Goal: Transaction & Acquisition: Purchase product/service

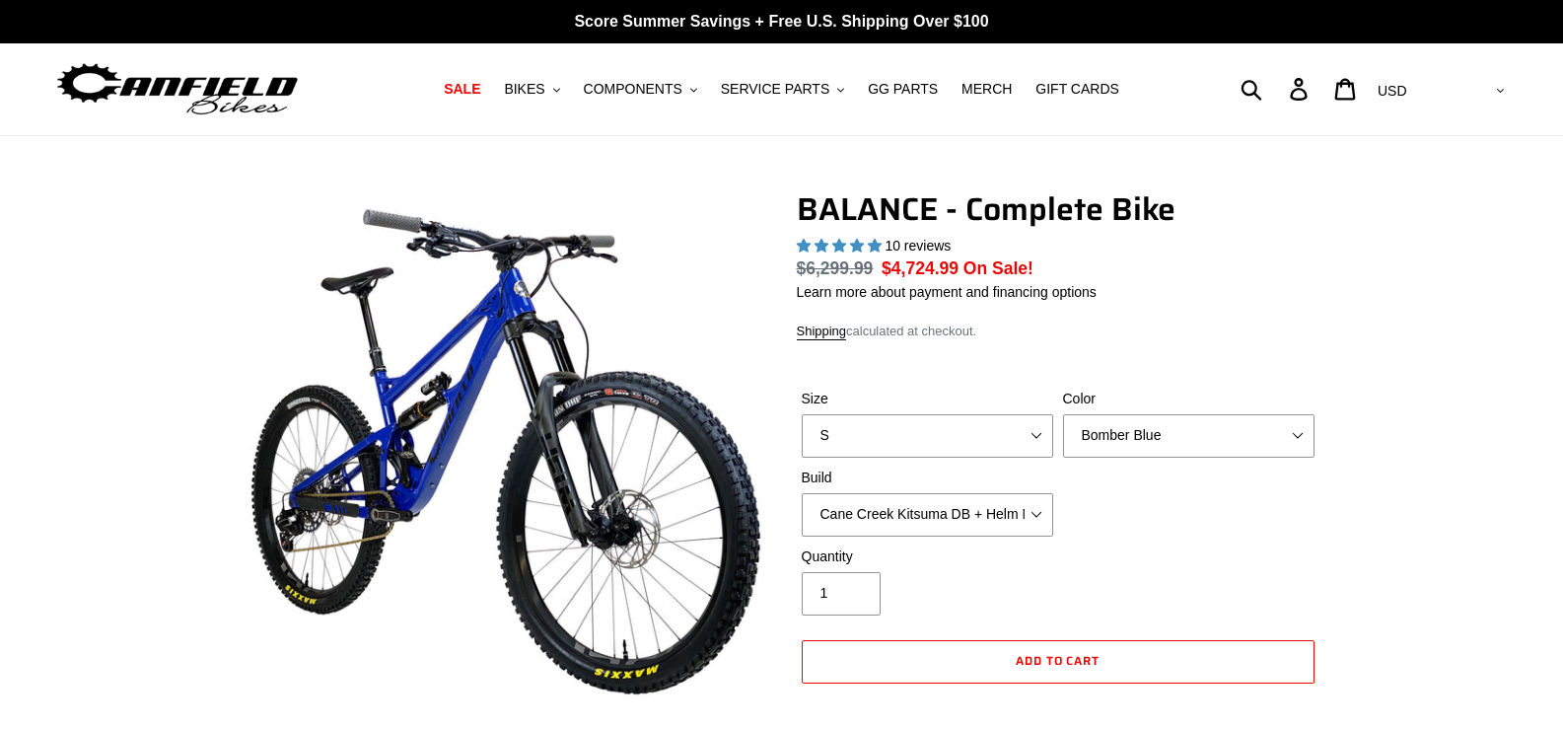
select select "highest-rating"
click at [569, 86] on button "BIKES .cls-1{fill:#231f20}" at bounding box center [531, 89] width 75 height 27
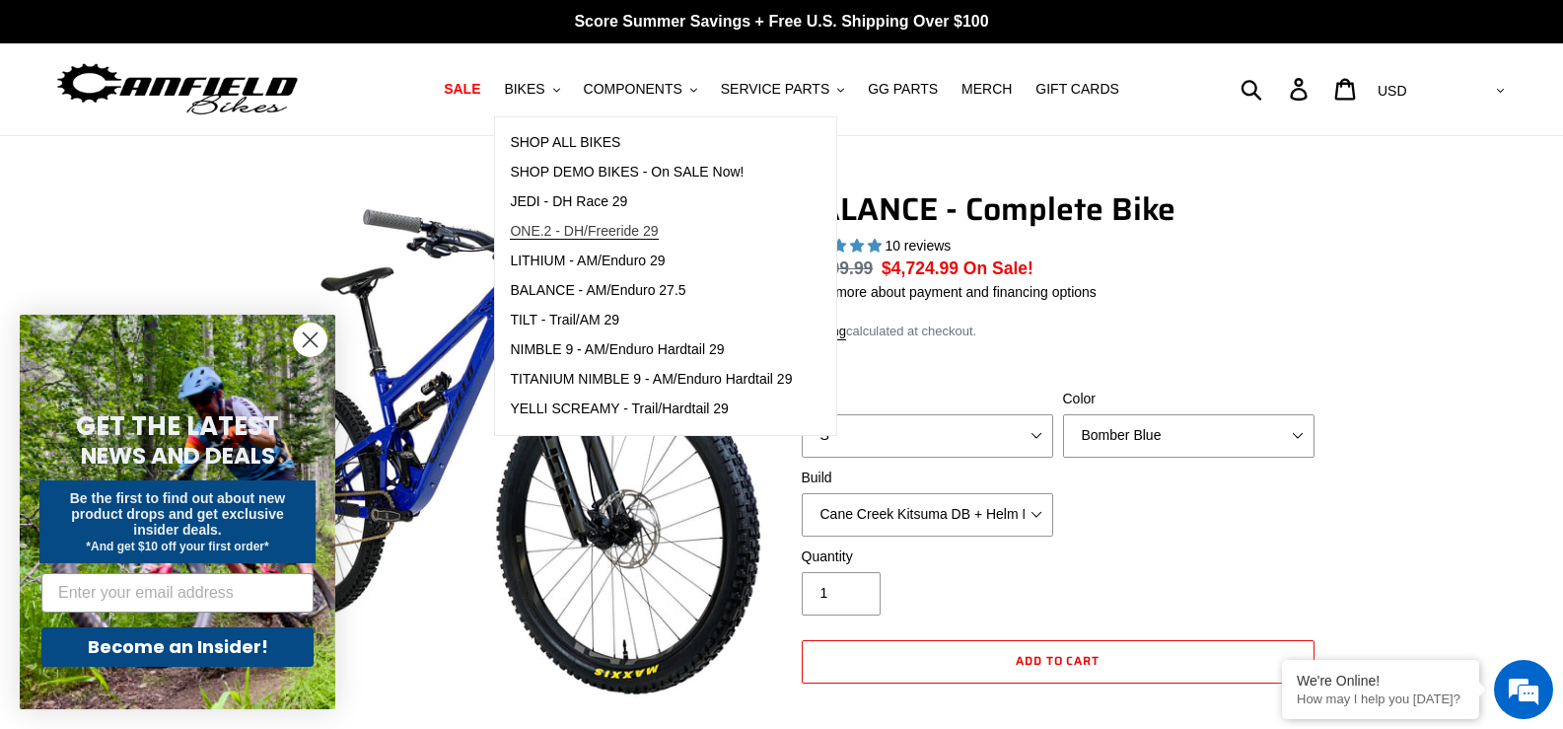
click at [649, 233] on span "ONE.2 - DH/Freeride 29" at bounding box center [584, 231] width 148 height 17
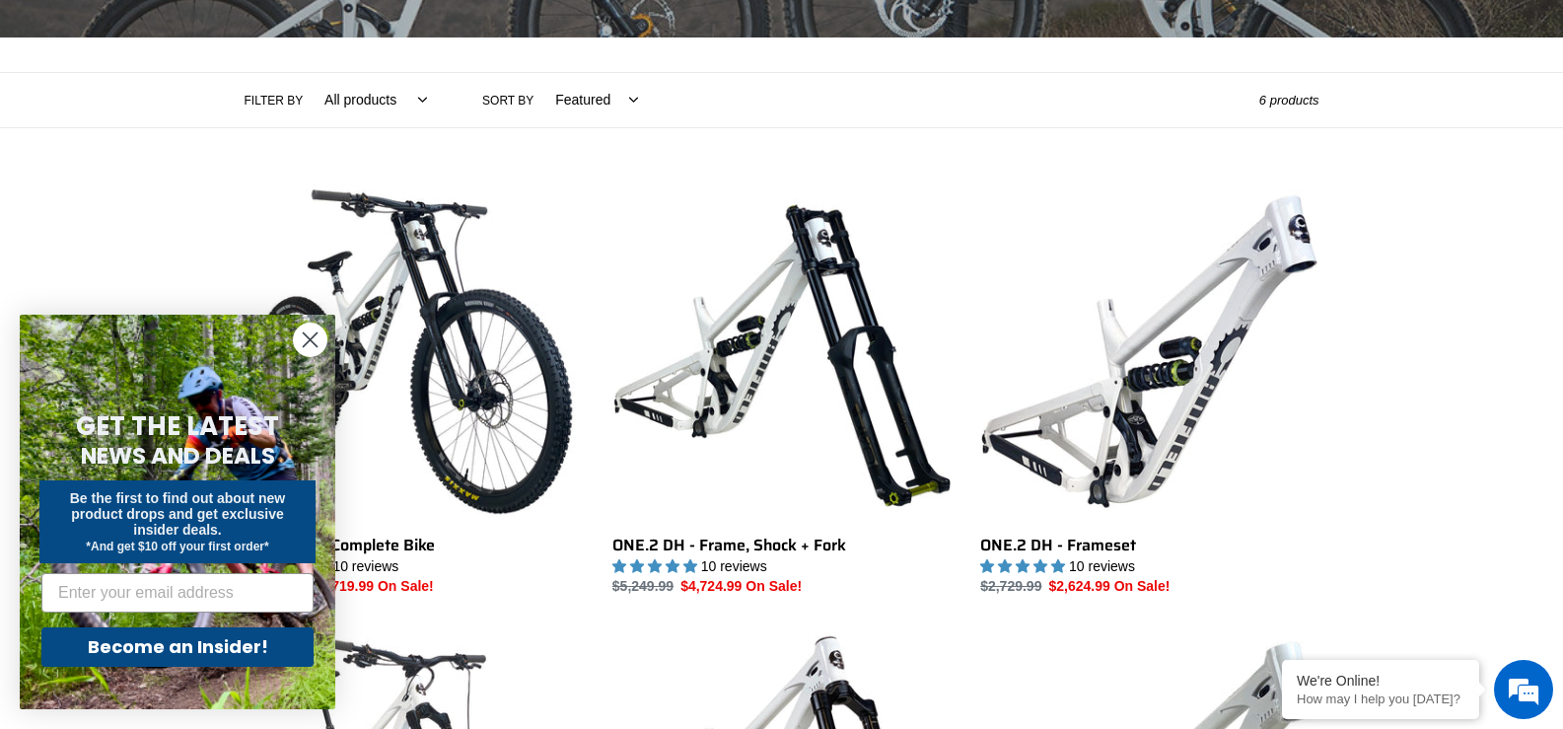
click at [301, 345] on circle "Close dialog" at bounding box center [310, 339] width 33 height 33
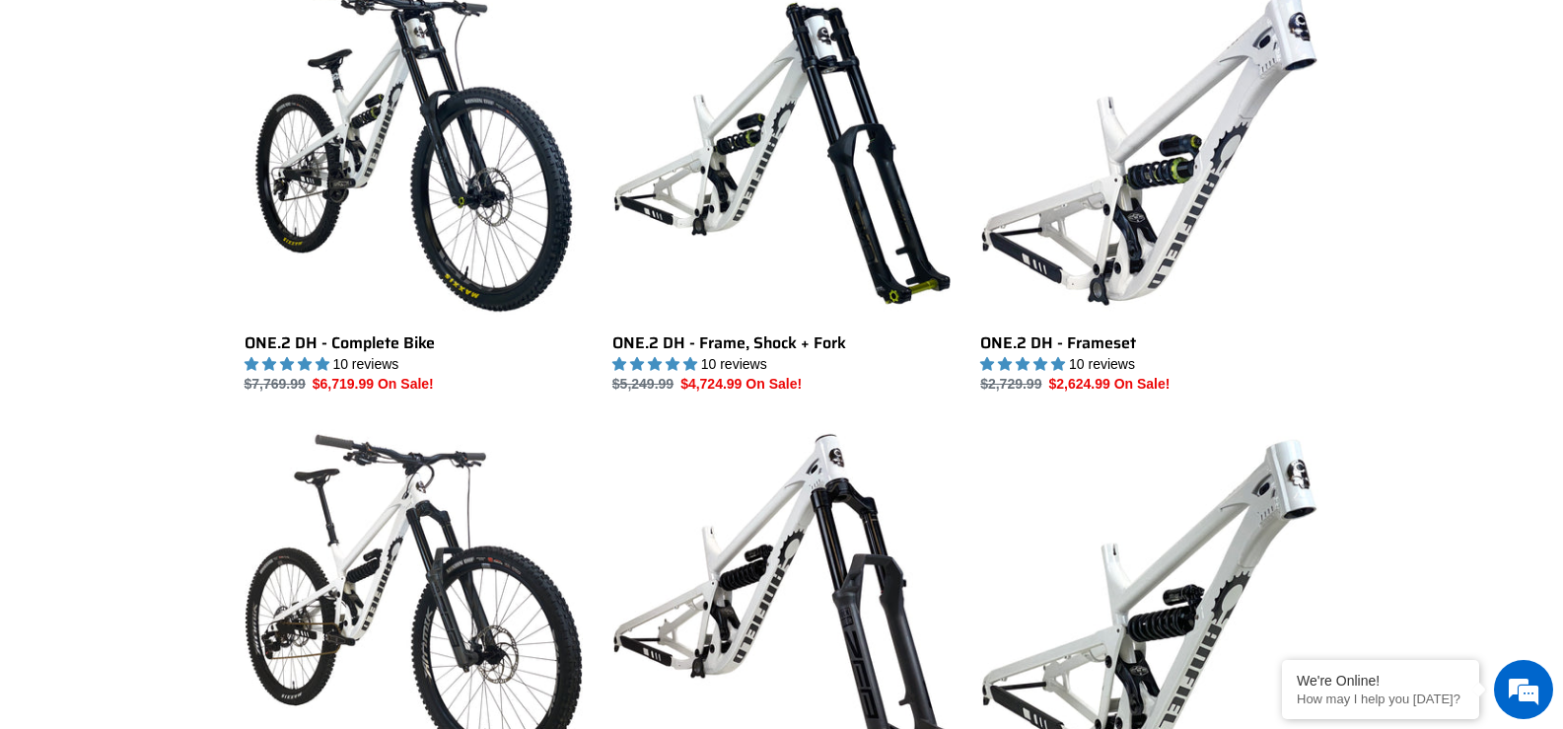
scroll to position [789, 0]
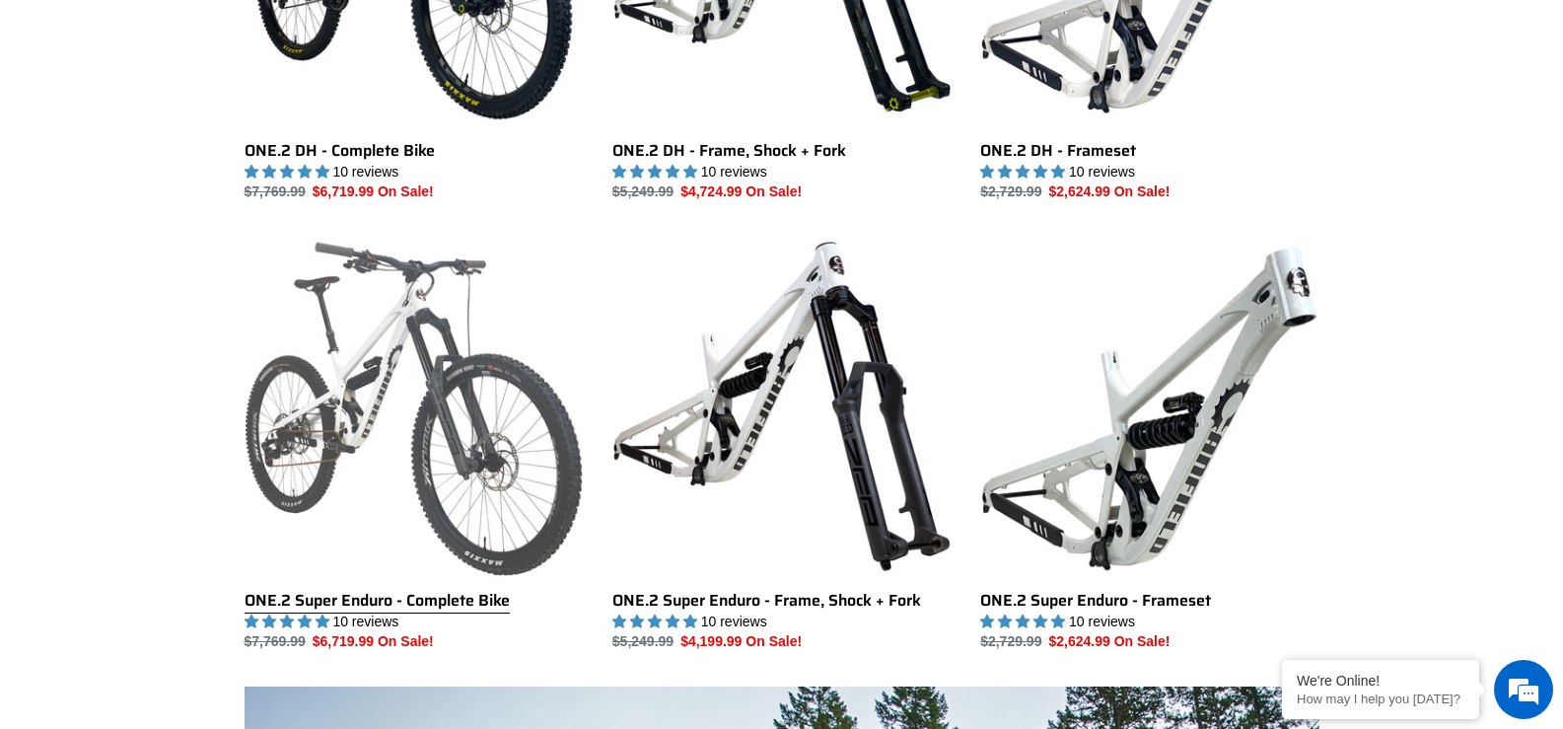
click at [332, 339] on link "ONE.2 Super Enduro - Complete Bike" at bounding box center [414, 444] width 338 height 415
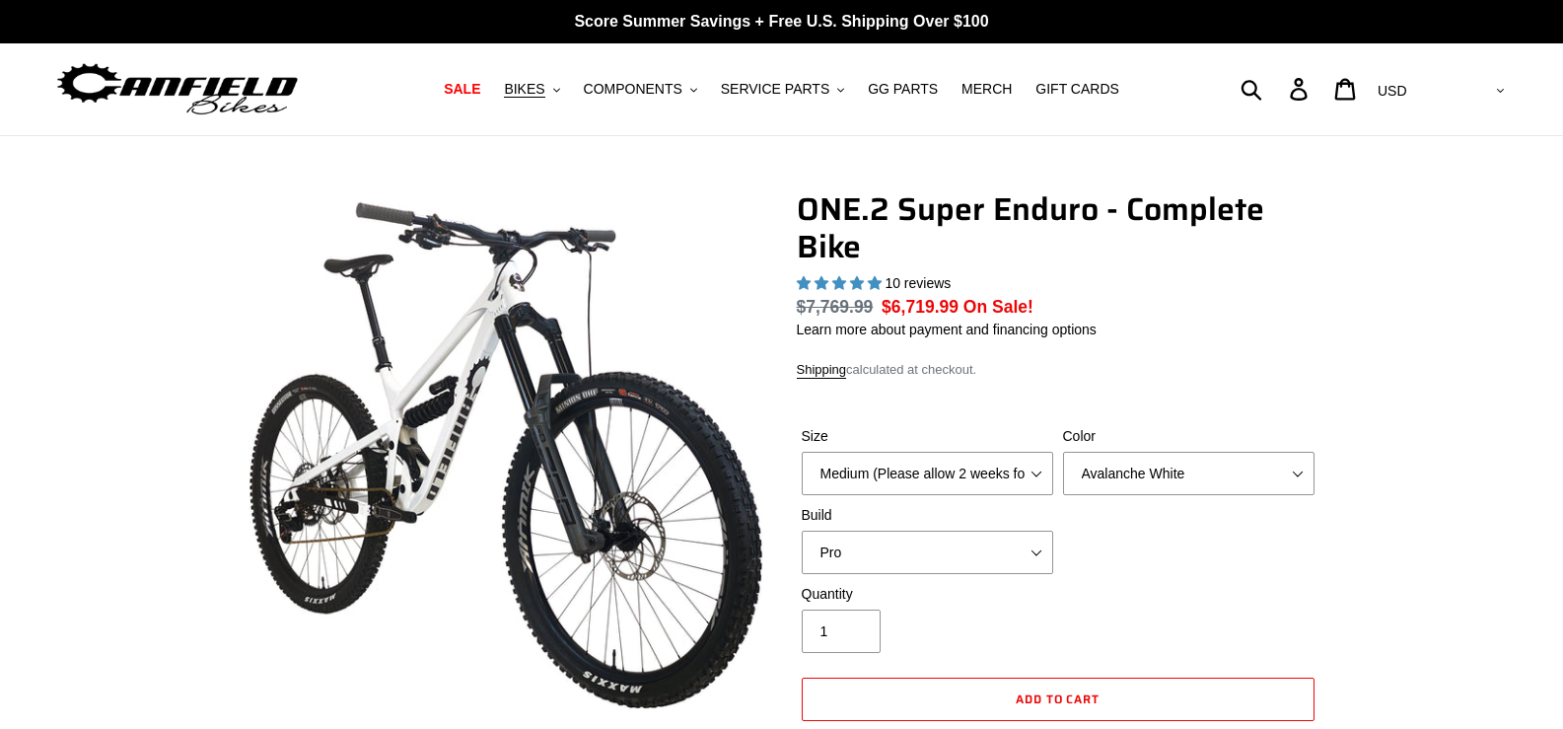
select select "highest-rating"
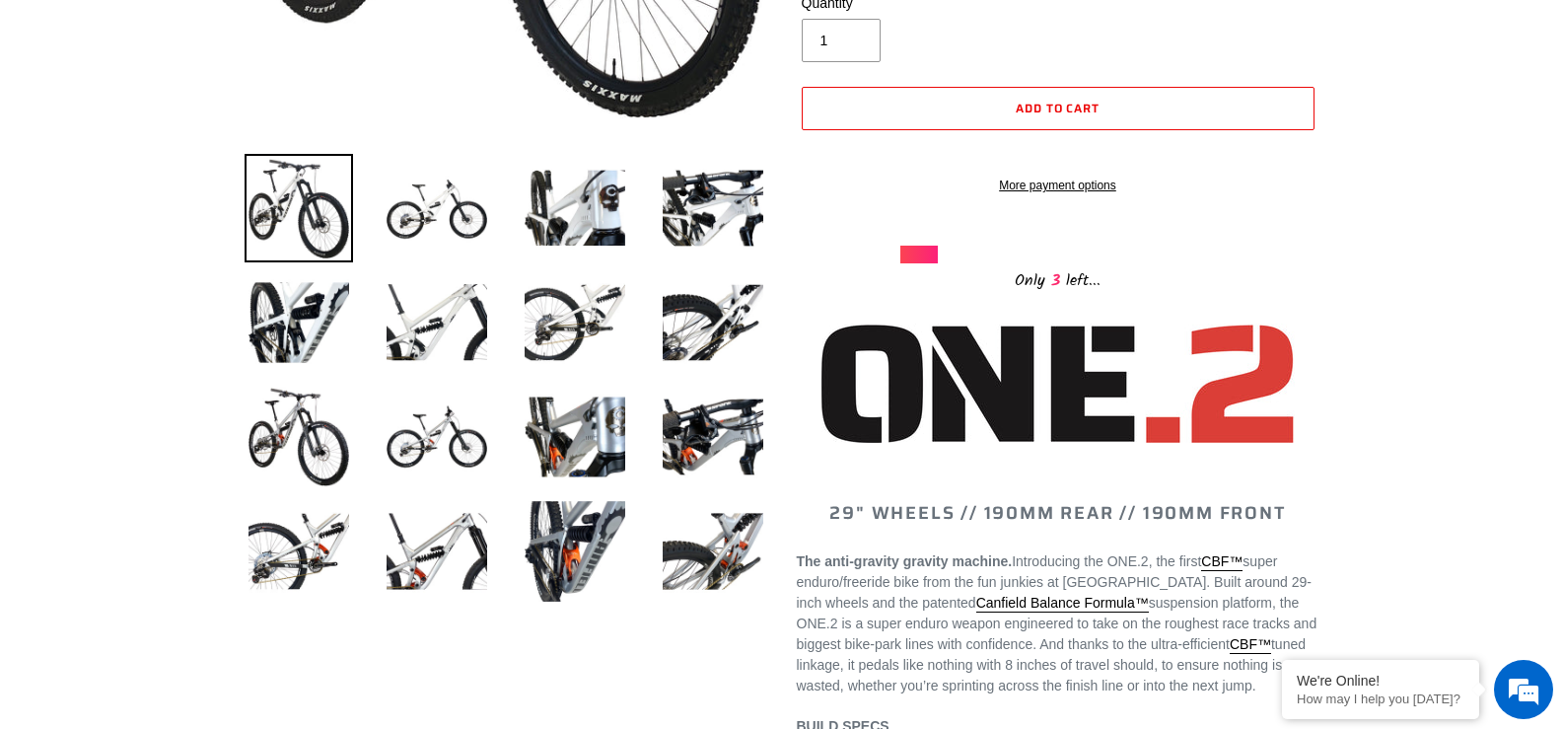
scroll to position [592, 0]
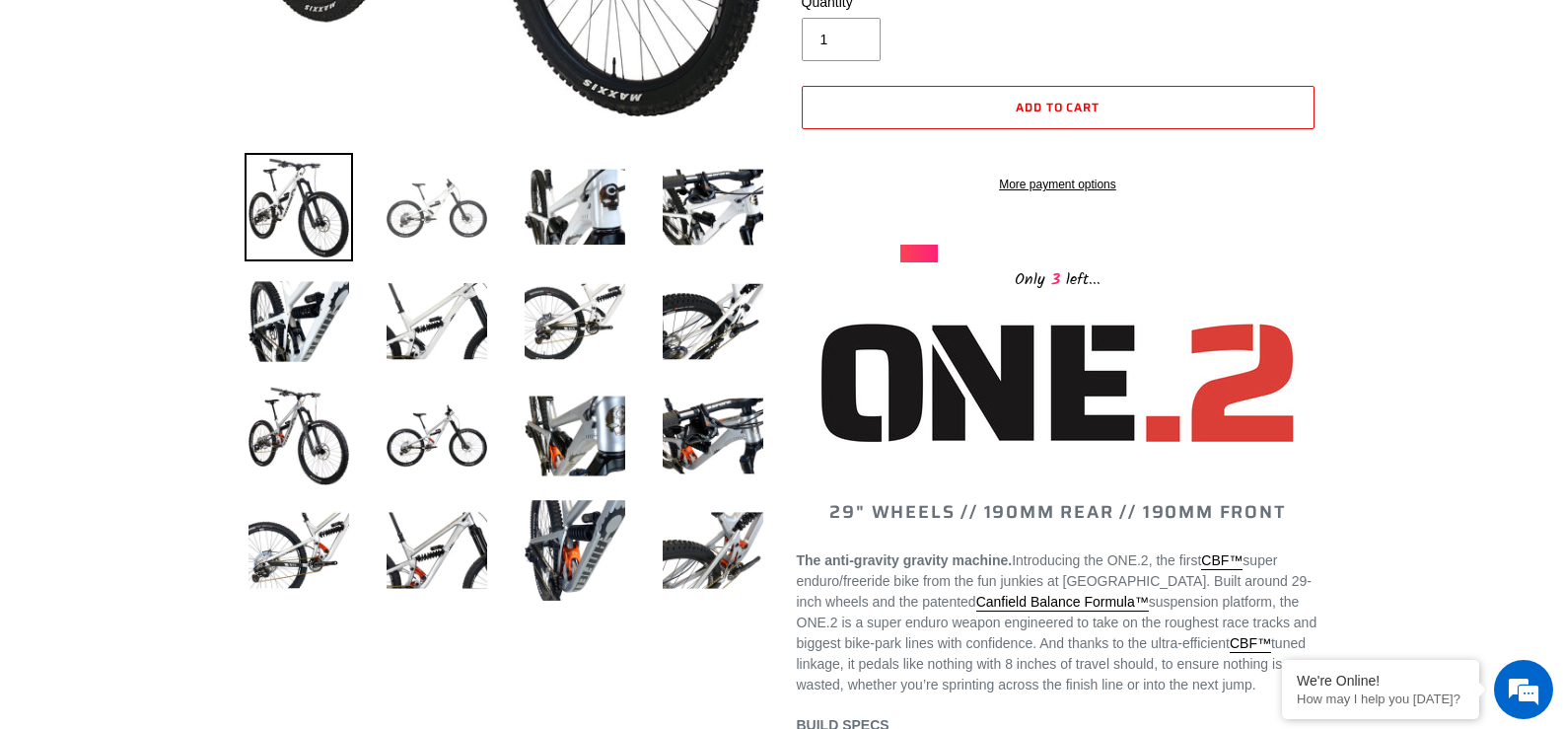
click at [402, 221] on img at bounding box center [437, 207] width 108 height 108
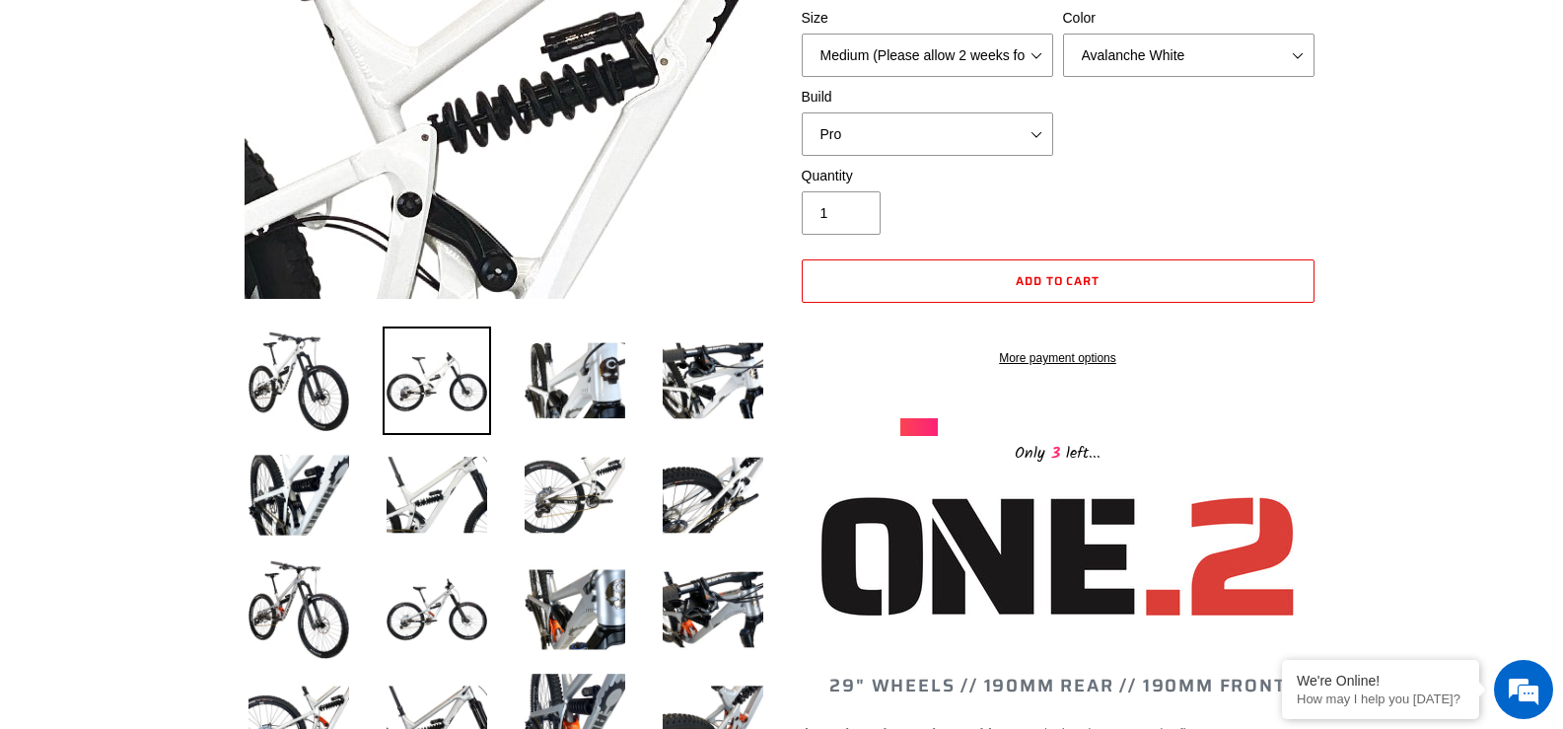
scroll to position [789, 0]
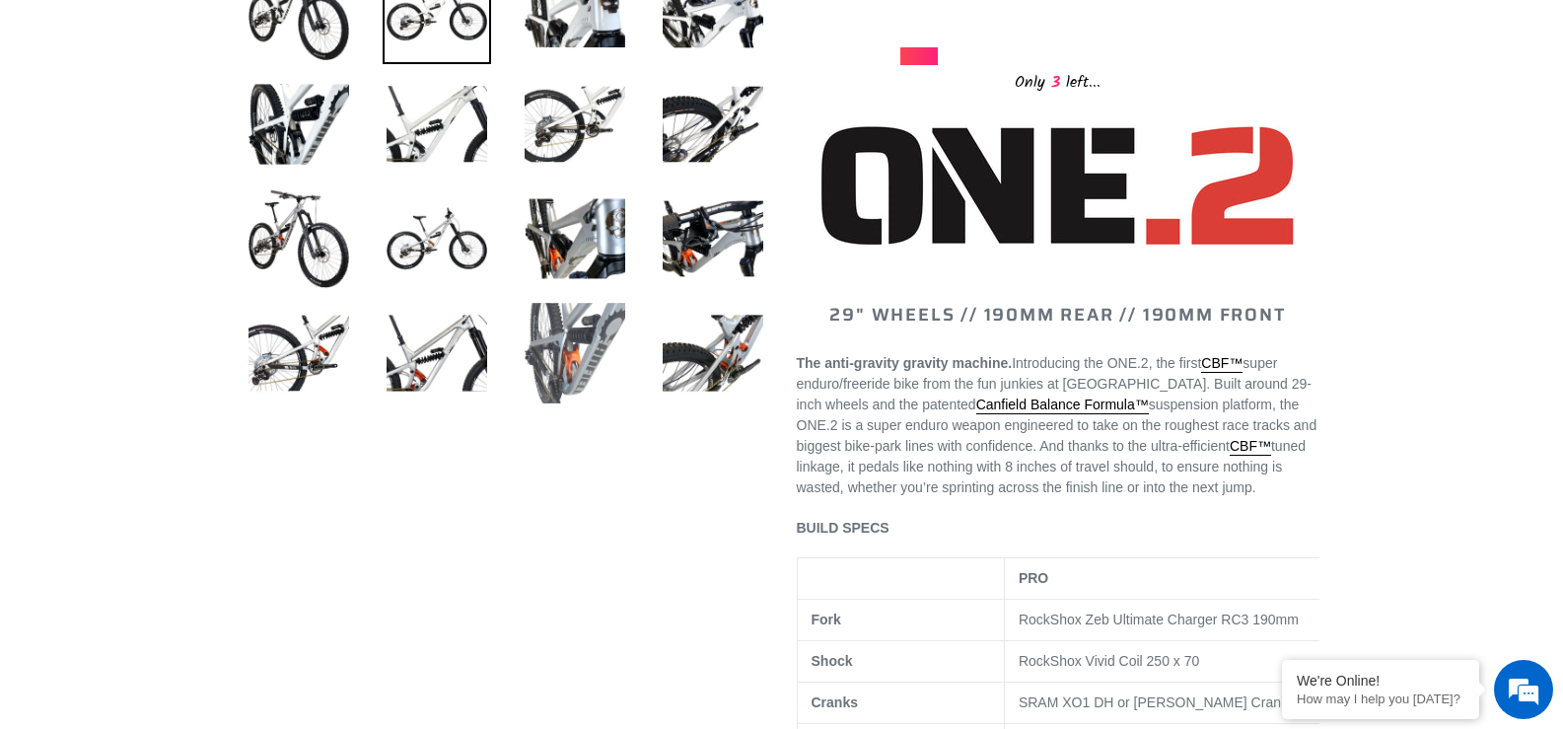
click at [568, 360] on img at bounding box center [575, 353] width 108 height 108
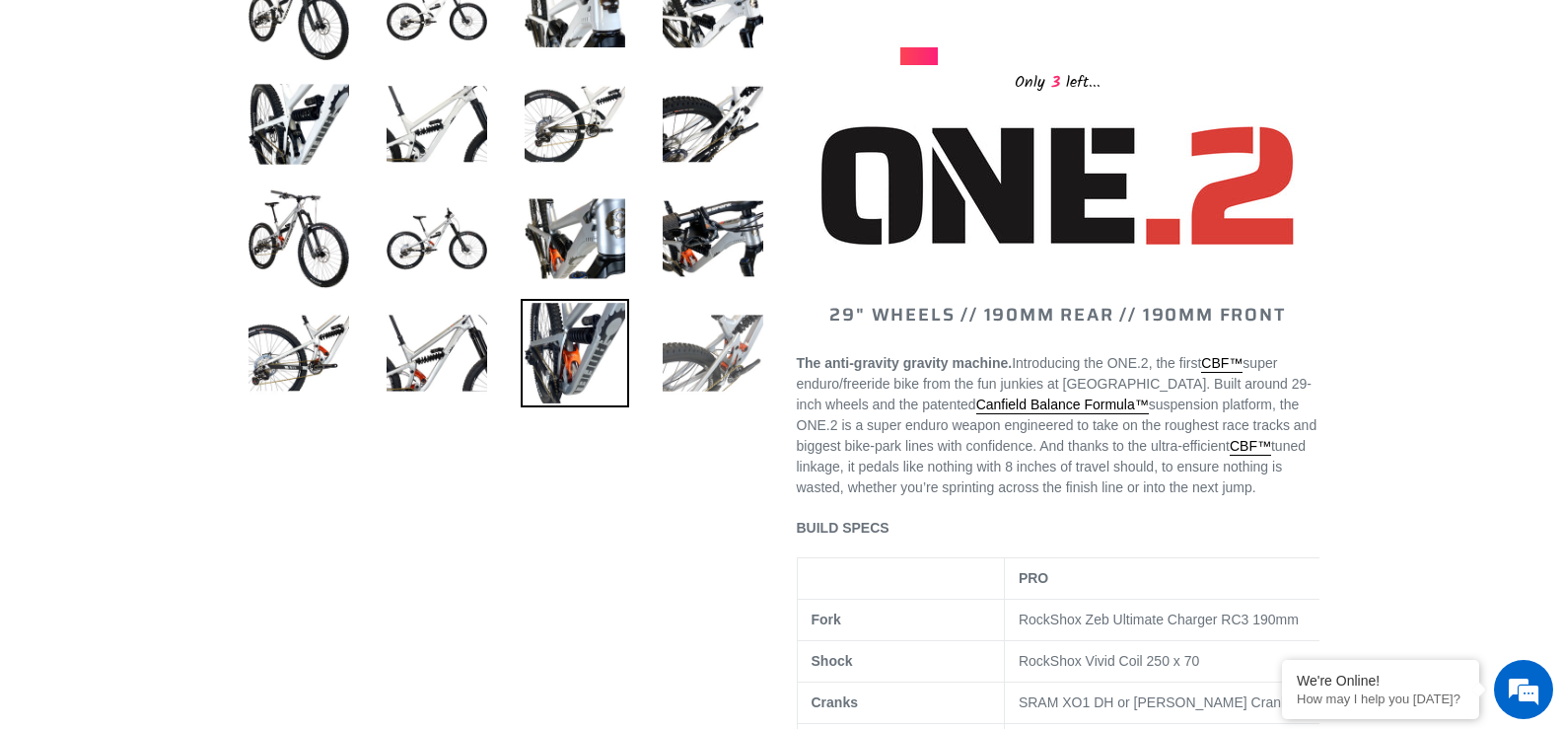
scroll to position [0, 0]
click at [737, 362] on img at bounding box center [713, 353] width 108 height 108
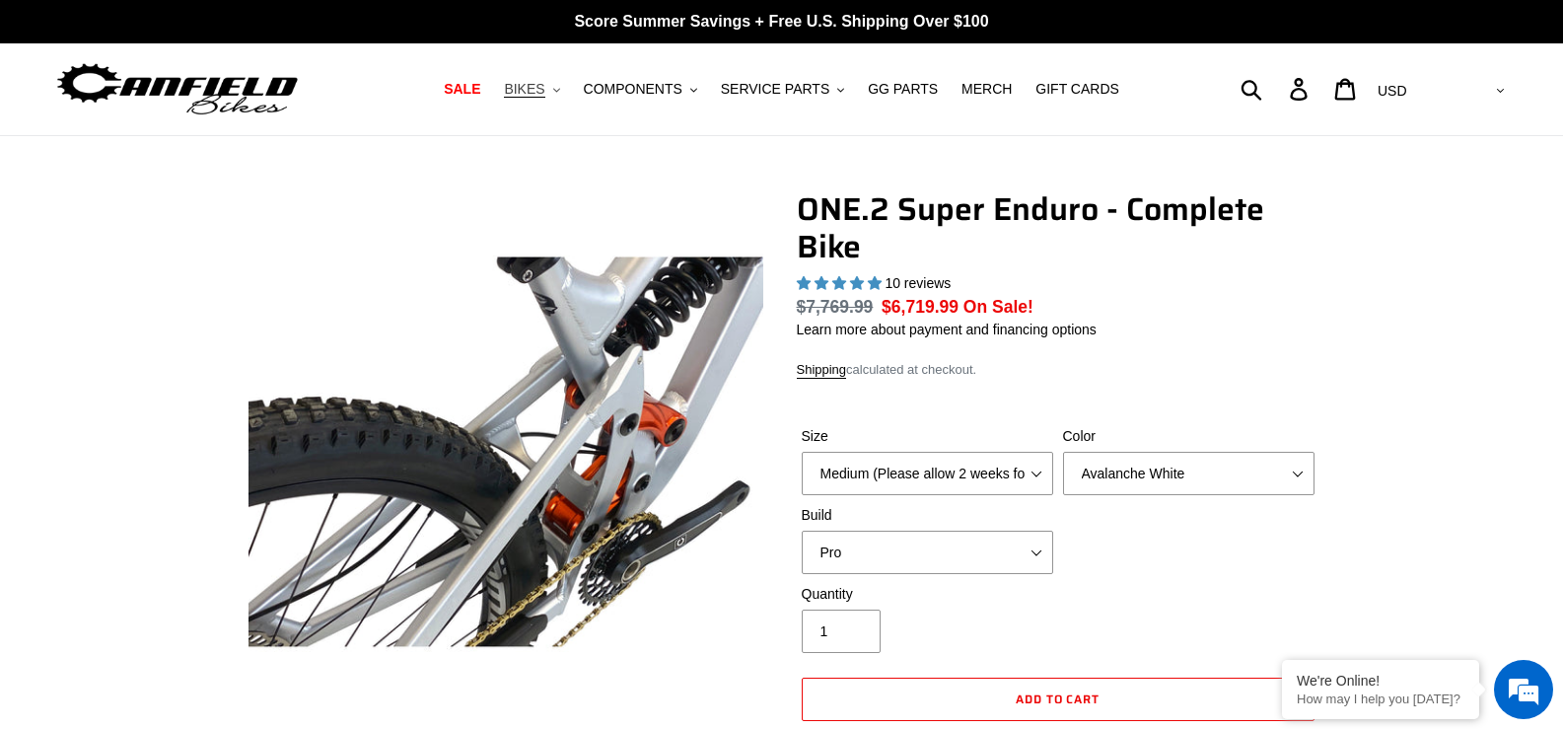
click at [569, 86] on button "BIKES .cls-1{fill:#231f20}" at bounding box center [531, 89] width 75 height 27
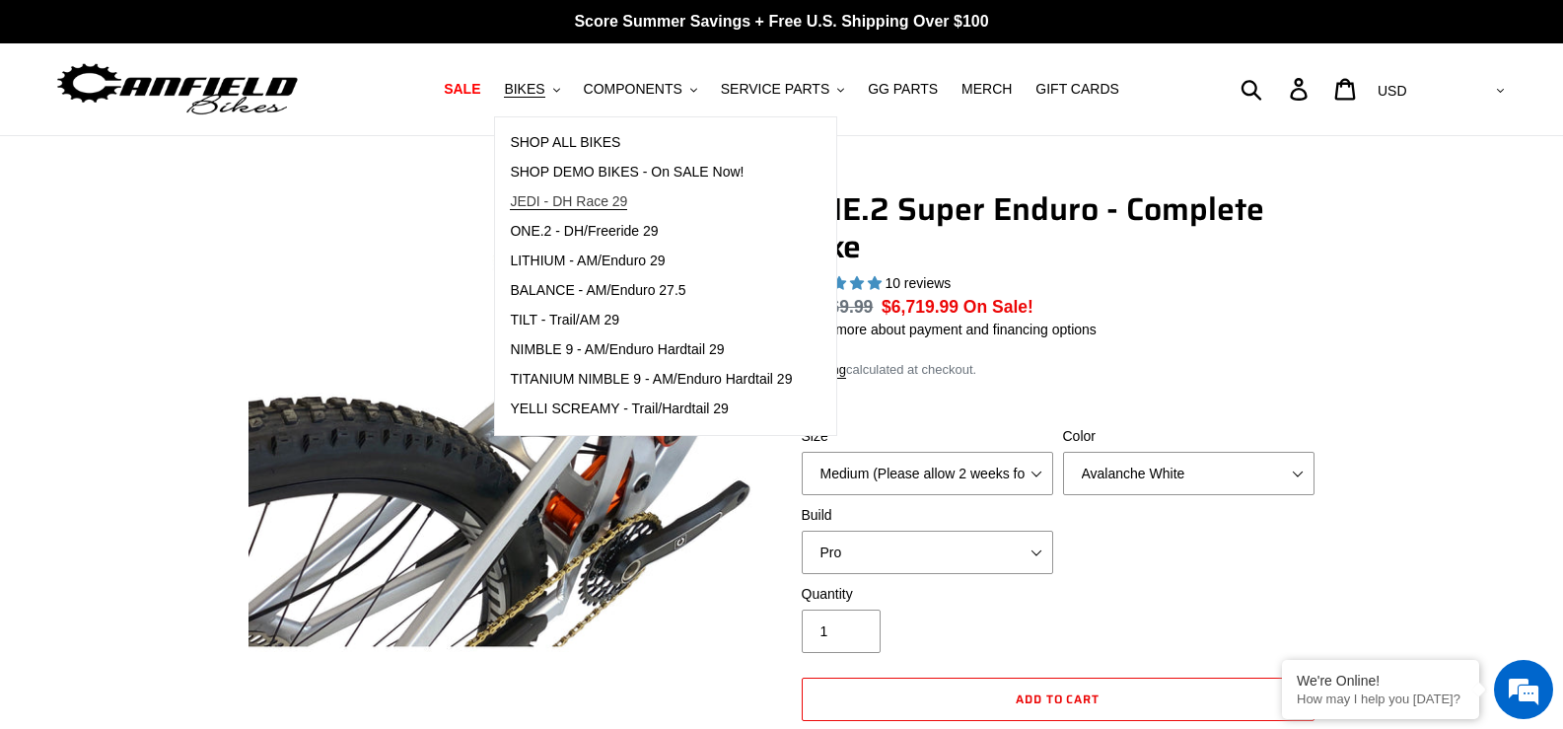
click at [609, 191] on link "JEDI - DH Race 29" at bounding box center [651, 202] width 312 height 30
